Goal: Task Accomplishment & Management: Manage account settings

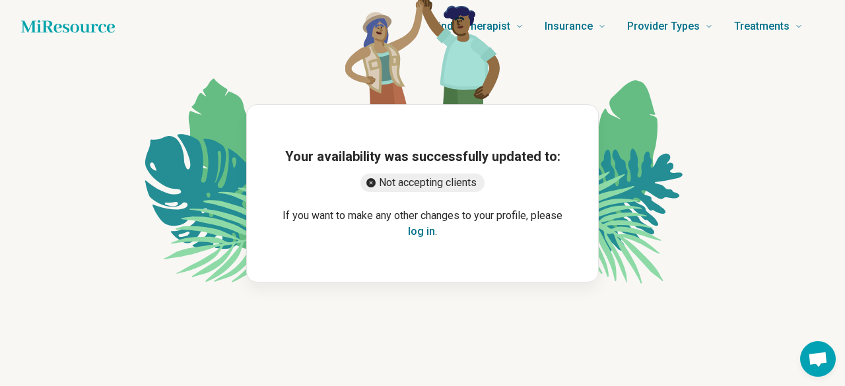
click at [416, 232] on button "log in" at bounding box center [421, 232] width 27 height 16
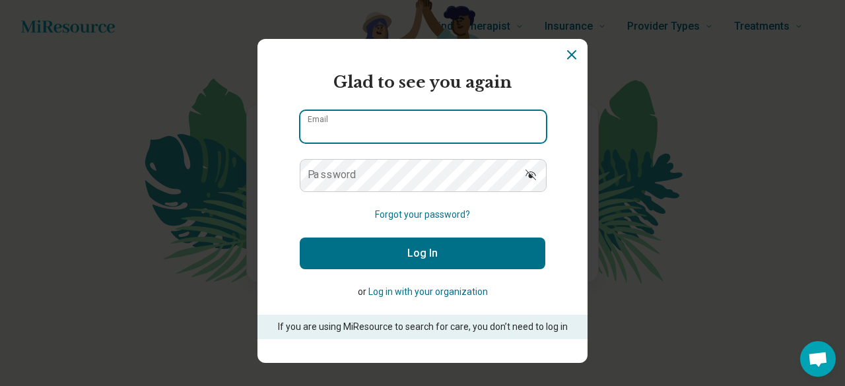
type input "**********"
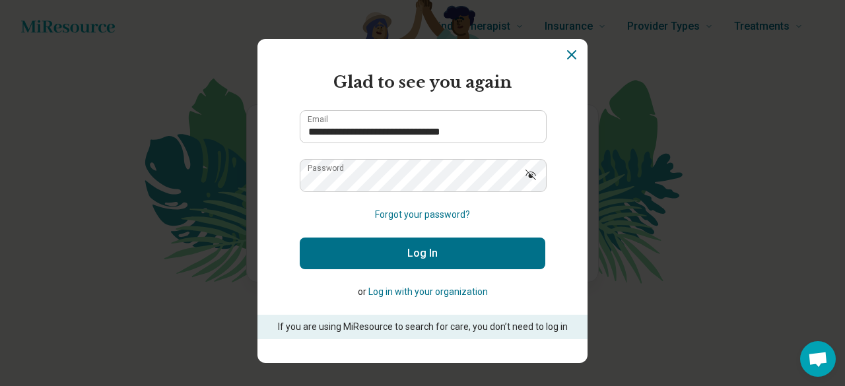
click at [380, 251] on button "Log In" at bounding box center [423, 254] width 246 height 32
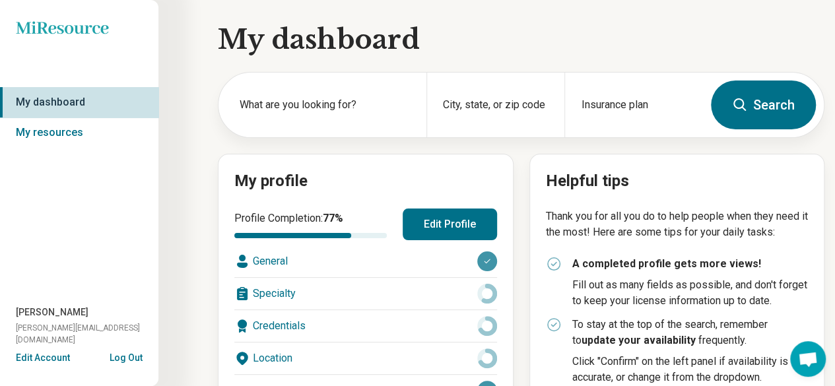
click at [127, 357] on button "Log Out" at bounding box center [126, 356] width 33 height 11
